Goal: Go to known website: Access a specific website the user already knows

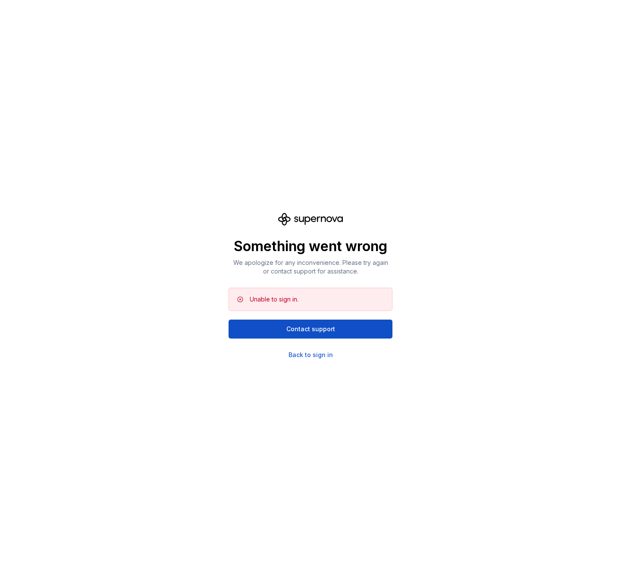
click at [250, 157] on div "Something went wrong We apologize for any inconvenience. Please try again or co…" at bounding box center [310, 286] width 621 height 572
click at [319, 354] on div "Back to sign in" at bounding box center [310, 355] width 44 height 9
